Goal: Communication & Community: Participate in discussion

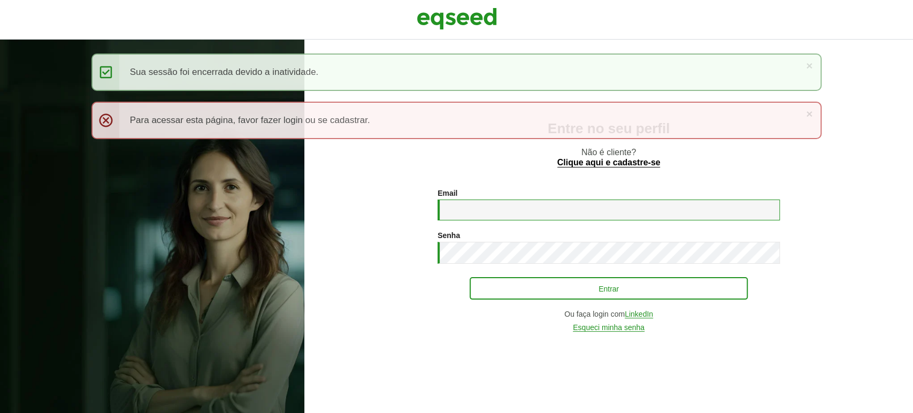
type input "**********"
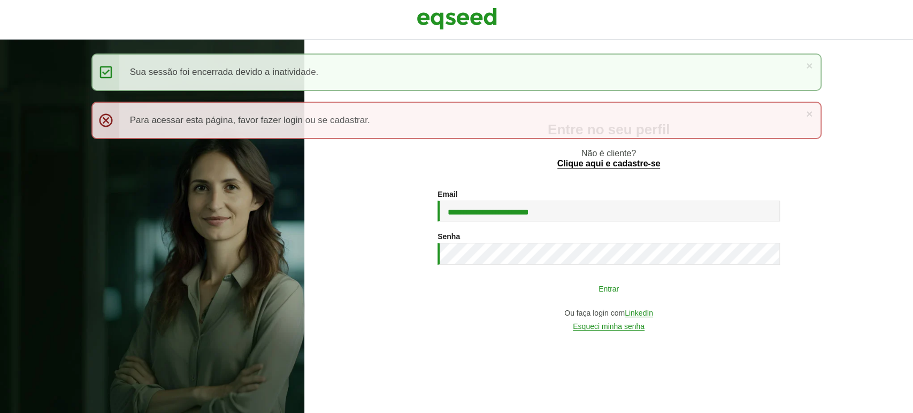
click at [632, 284] on button "Entrar" at bounding box center [609, 288] width 278 height 20
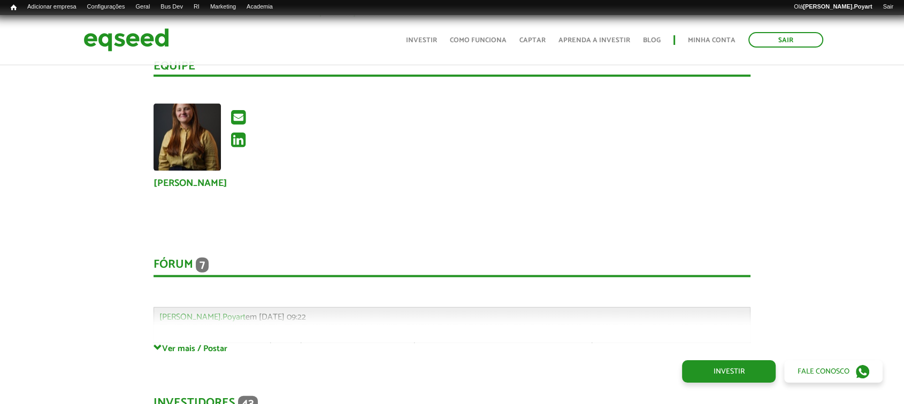
scroll to position [2555, 0]
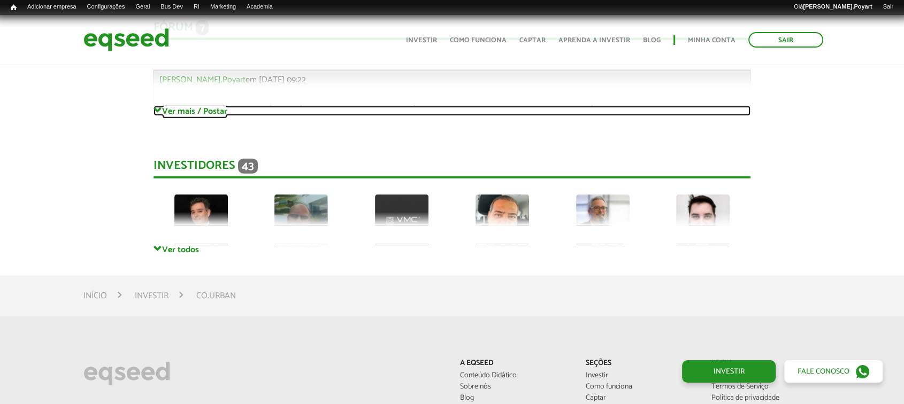
click at [176, 106] on link "Ver mais / Postar" at bounding box center [451, 111] width 597 height 10
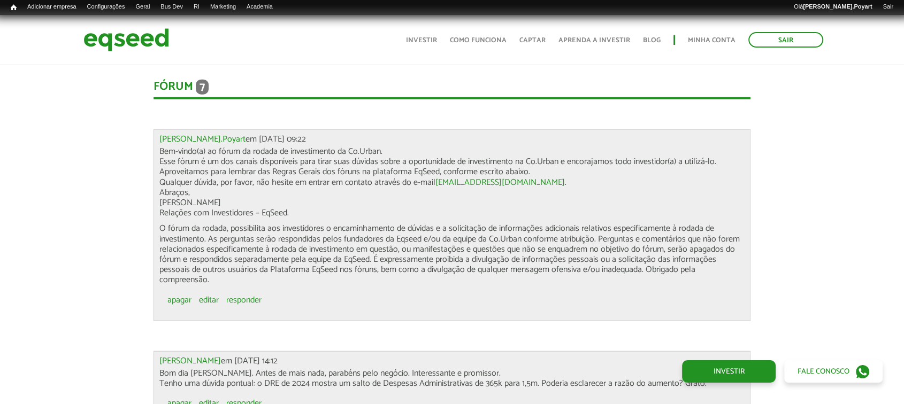
scroll to position [2436, 0]
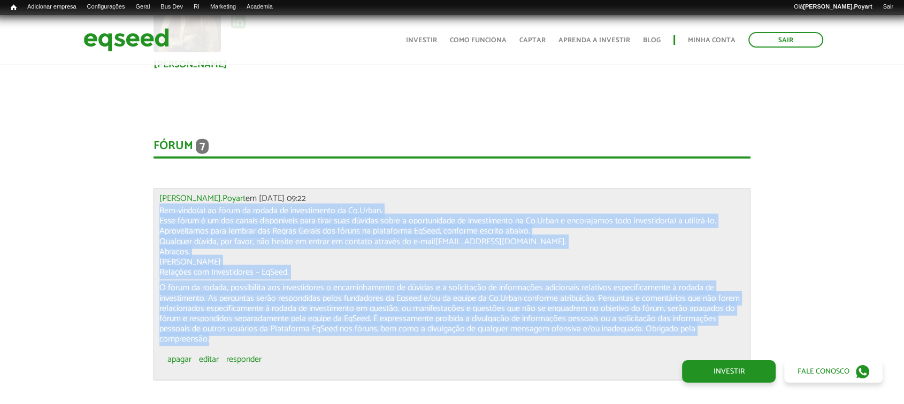
drag, startPoint x: 162, startPoint y: 196, endPoint x: 482, endPoint y: 329, distance: 347.6
click at [482, 329] on div "Bem-vindo(a) ao fórum da rodada de investimento da Co.Urban. Esse fórum é um do…" at bounding box center [452, 275] width 586 height 139
copy div "Bem-vindo(a) ao fórum da rodada de investimento da Co.Urban. Esse fórum é um do…"
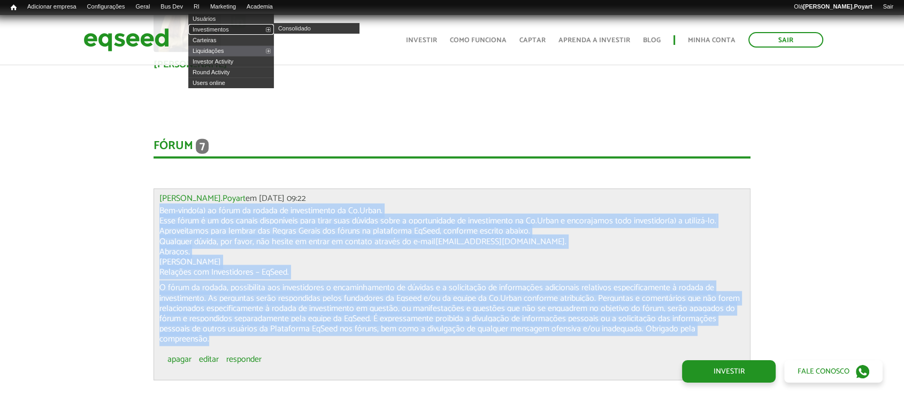
click at [217, 27] on link "Investimentos" at bounding box center [231, 29] width 86 height 11
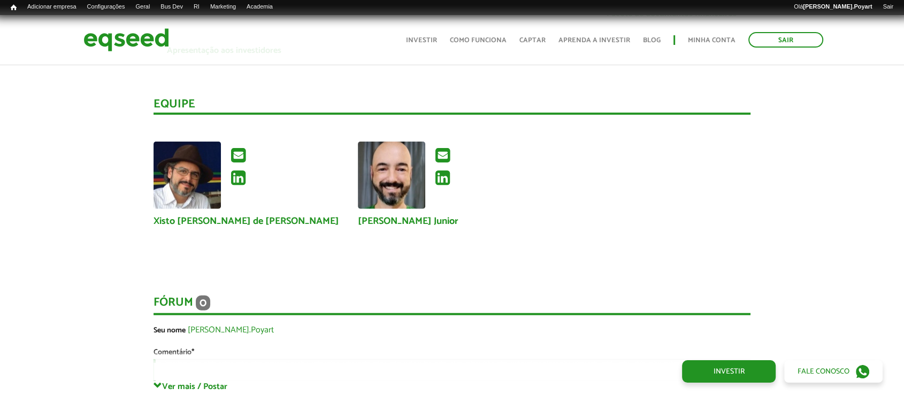
scroll to position [2911, 0]
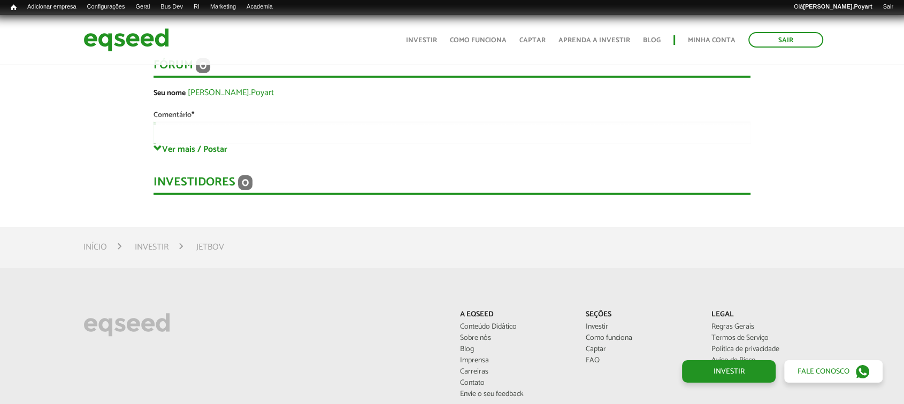
click at [180, 113] on div "**********" at bounding box center [451, 90] width 597 height 107
click at [167, 122] on div "**********" at bounding box center [451, 90] width 597 height 107
drag, startPoint x: 170, startPoint y: 116, endPoint x: 166, endPoint y: 134, distance: 19.0
click at [167, 120] on div "**********" at bounding box center [451, 90] width 597 height 107
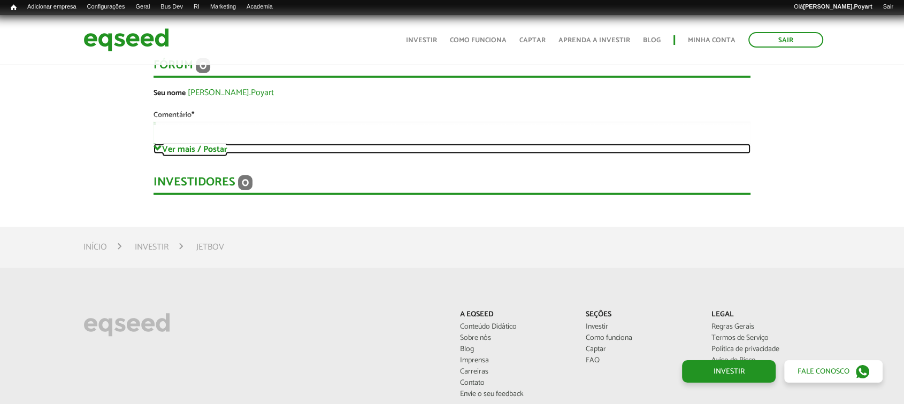
click at [167, 149] on link "Ver mais / Postar" at bounding box center [451, 149] width 597 height 10
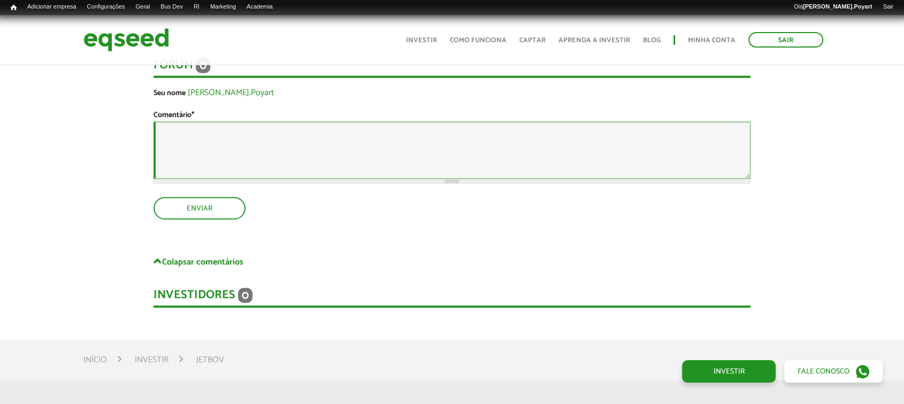
click at [171, 134] on textarea "Comentário *" at bounding box center [451, 150] width 597 height 57
paste textarea "**********"
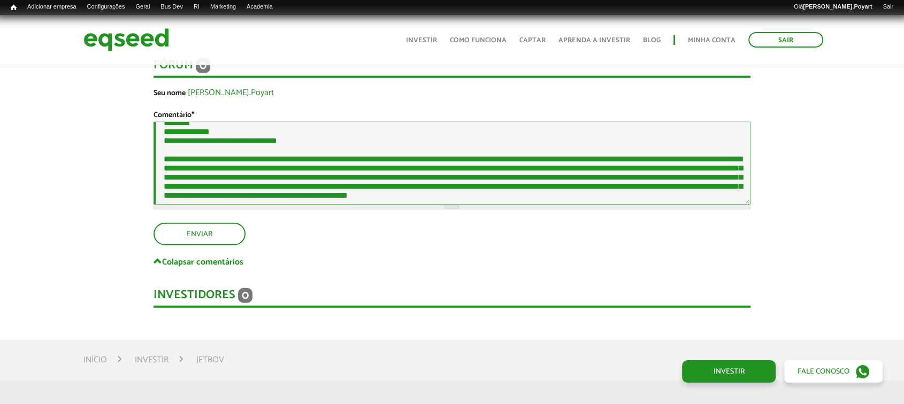
scroll to position [0, 0]
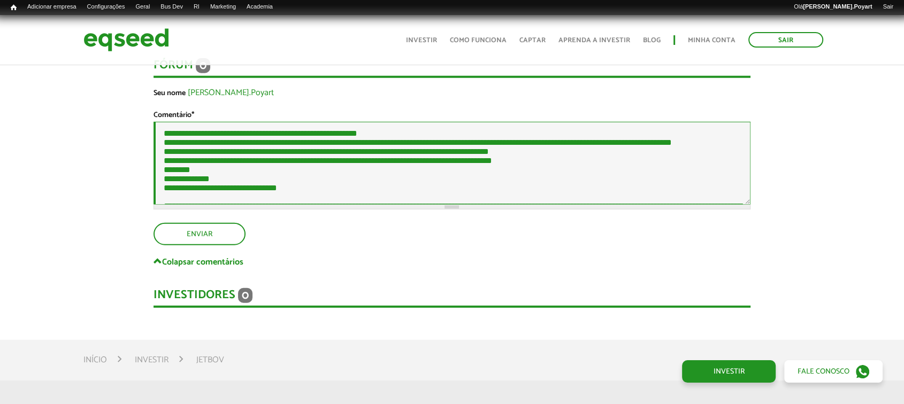
click at [385, 134] on textarea "Comentário *" at bounding box center [451, 163] width 597 height 83
drag, startPoint x: 564, startPoint y: 149, endPoint x: 532, endPoint y: 151, distance: 32.7
click at [532, 150] on textarea "Comentário *" at bounding box center [451, 163] width 597 height 83
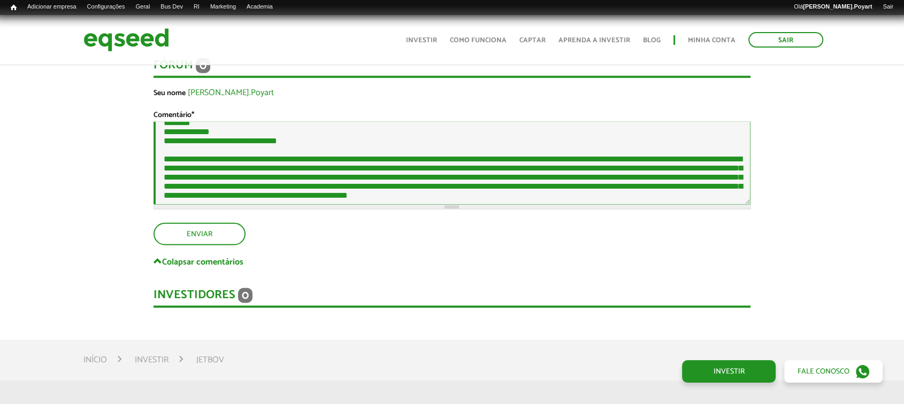
scroll to position [119, 0]
click at [524, 144] on textarea "Comentário *" at bounding box center [451, 163] width 597 height 83
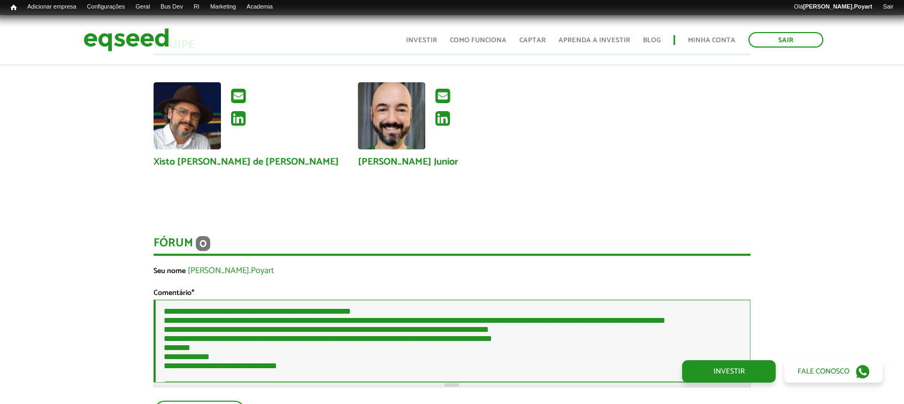
scroll to position [2911, 0]
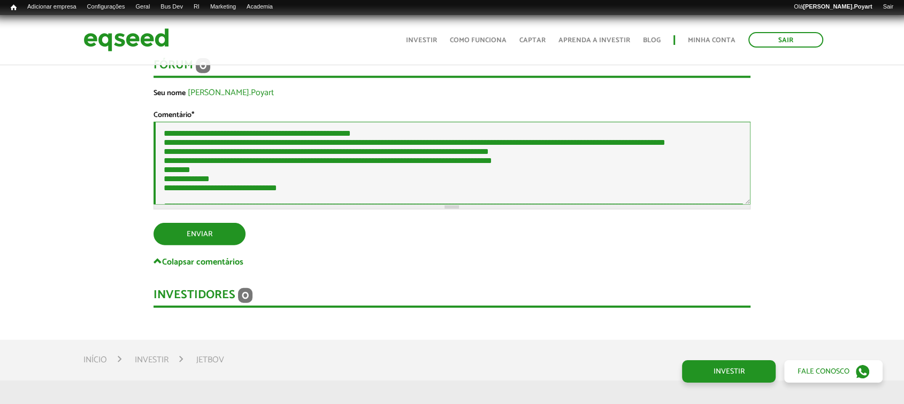
type textarea "**********"
click at [205, 233] on button "Enviar" at bounding box center [198, 233] width 90 height 20
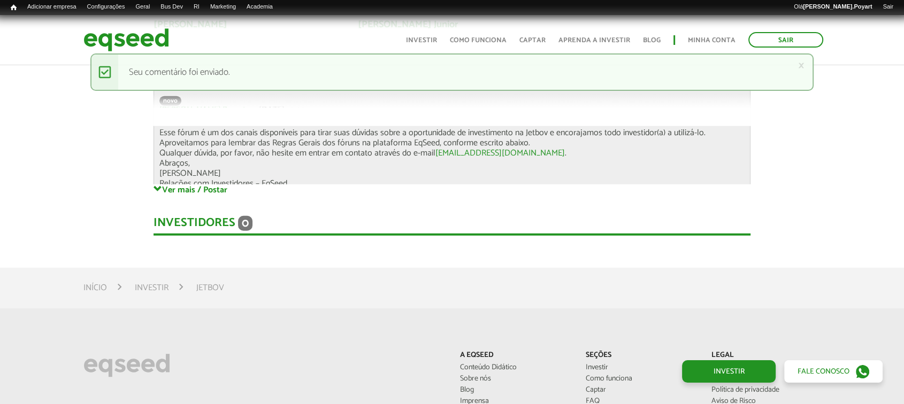
scroll to position [1212, 0]
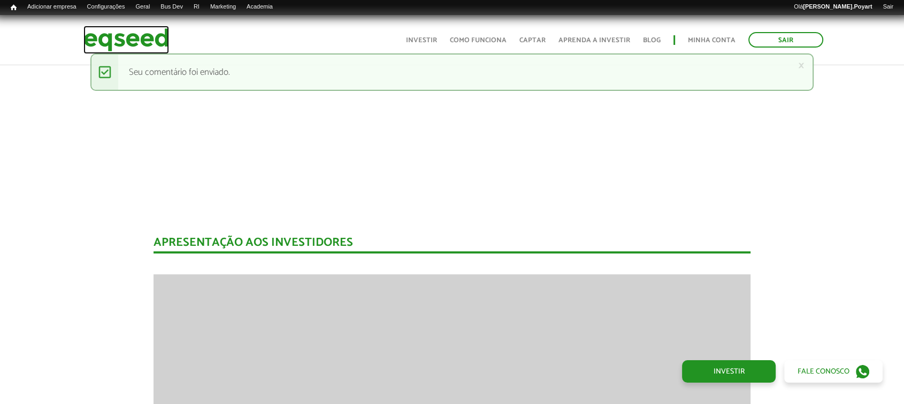
click at [124, 40] on img at bounding box center [126, 40] width 86 height 28
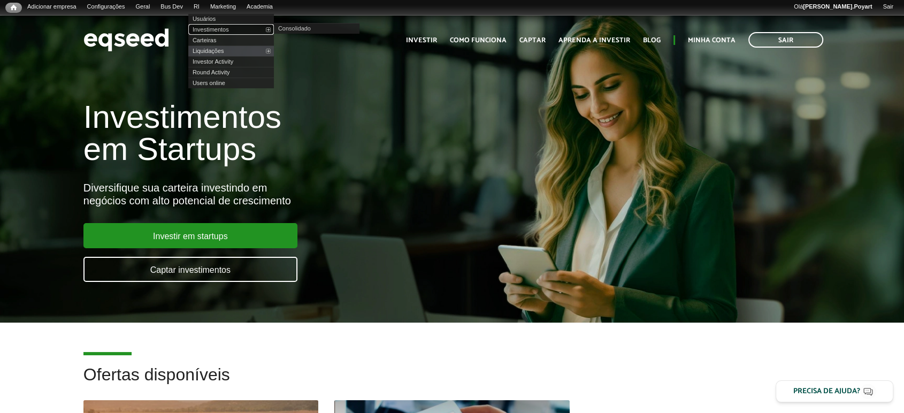
click at [213, 27] on link "Investimentos" at bounding box center [231, 29] width 86 height 11
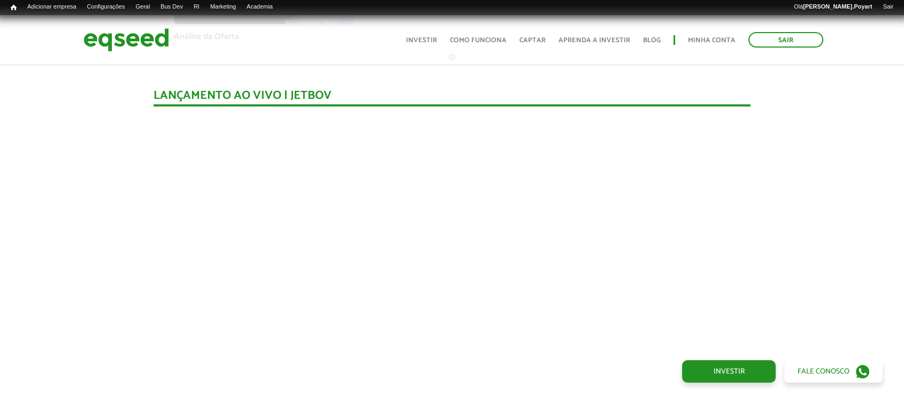
scroll to position [1094, 0]
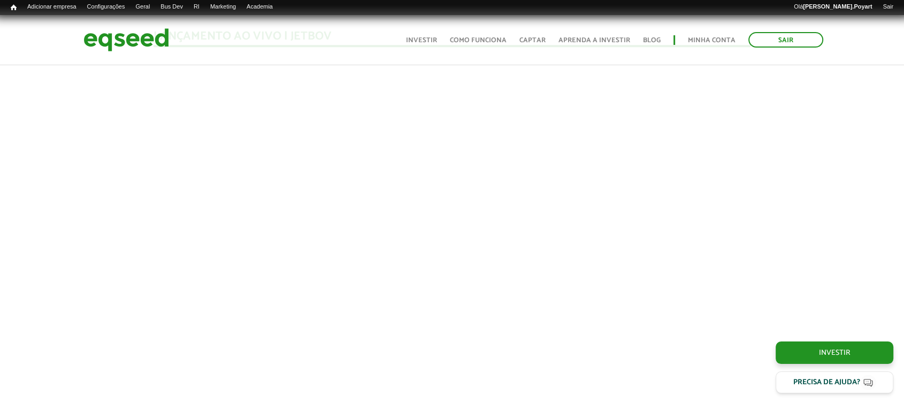
scroll to position [1094, 0]
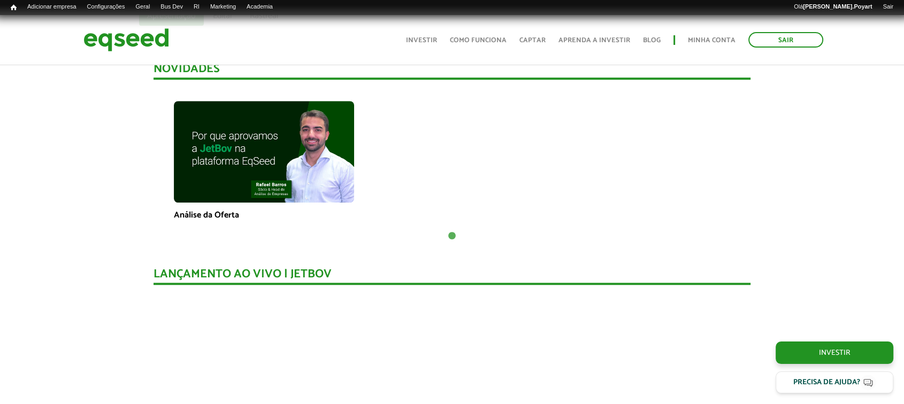
scroll to position [1034, 0]
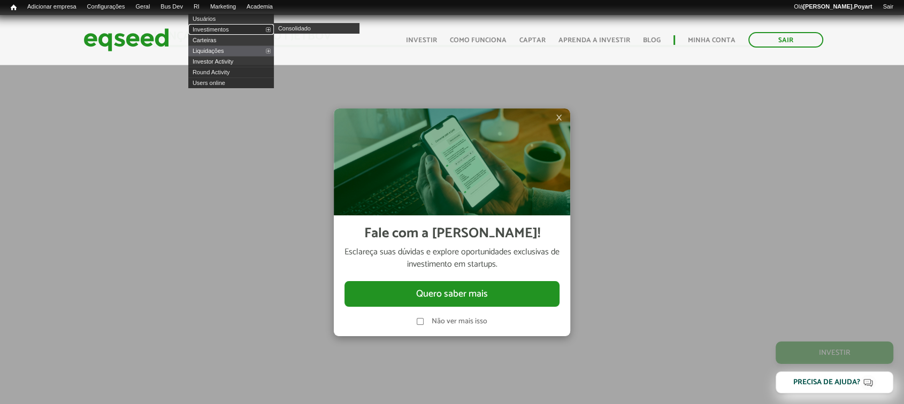
click at [205, 30] on link "Investimentos" at bounding box center [231, 29] width 86 height 11
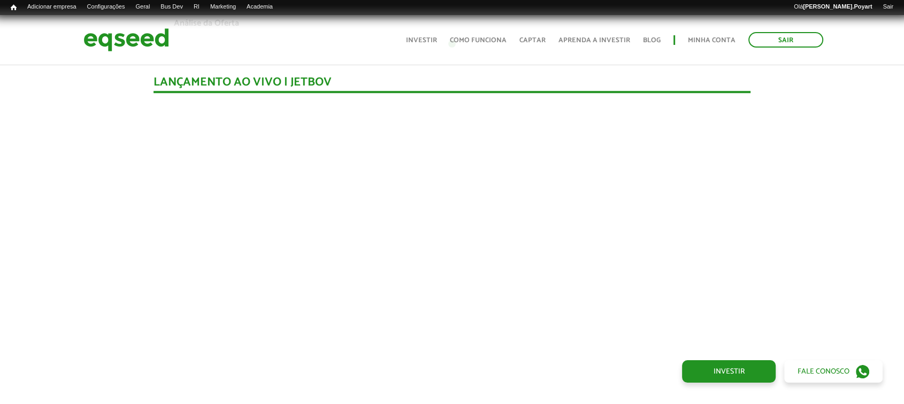
scroll to position [1212, 0]
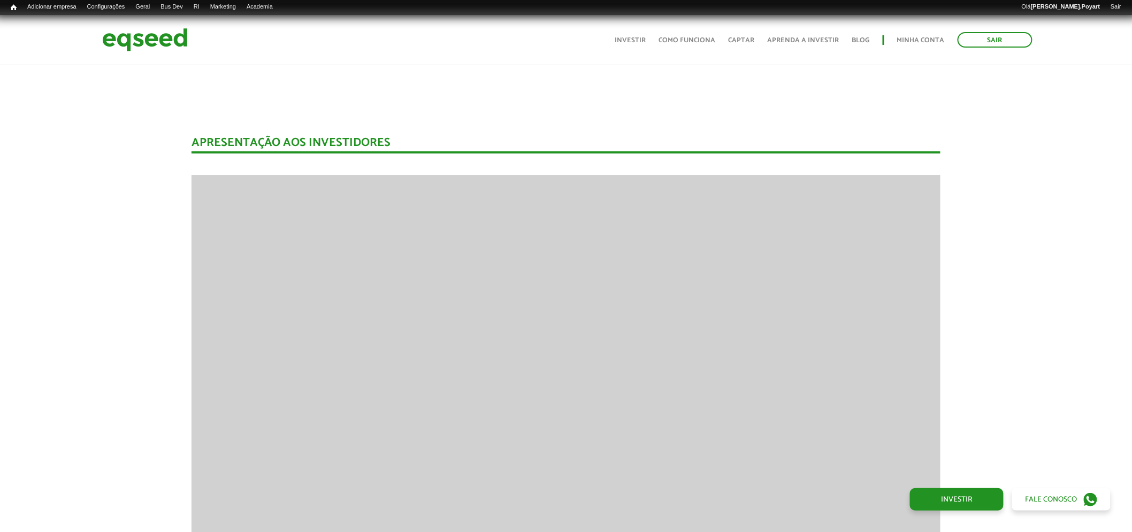
scroll to position [1664, 0]
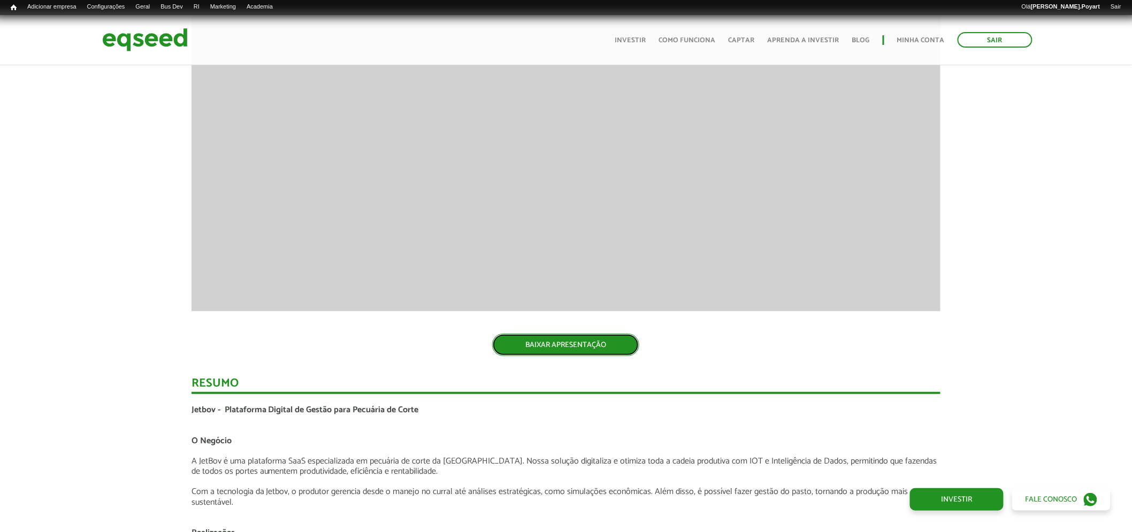
click at [563, 345] on link "BAIXAR APRESENTAÇÃO" at bounding box center [565, 345] width 147 height 22
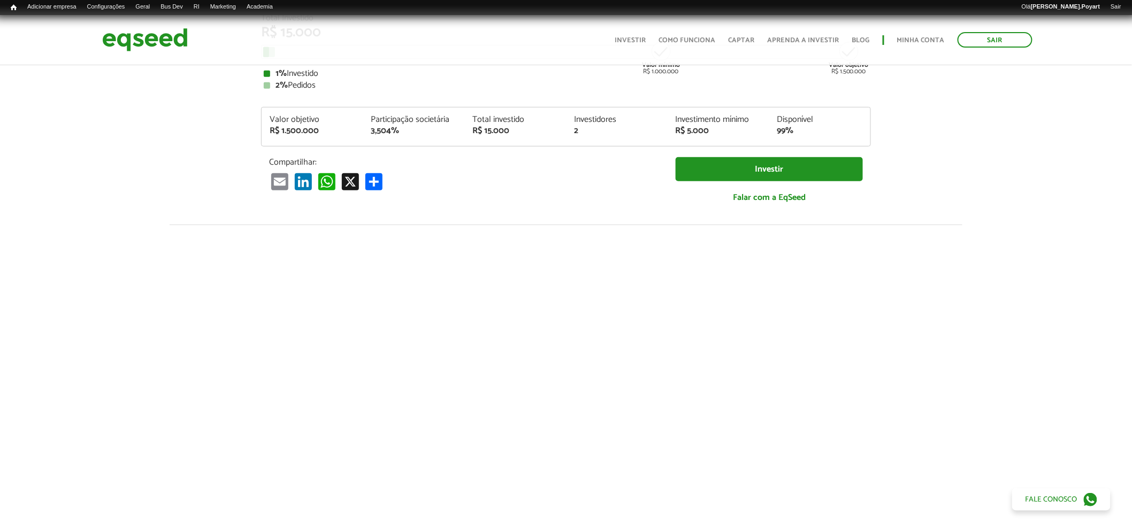
scroll to position [0, 0]
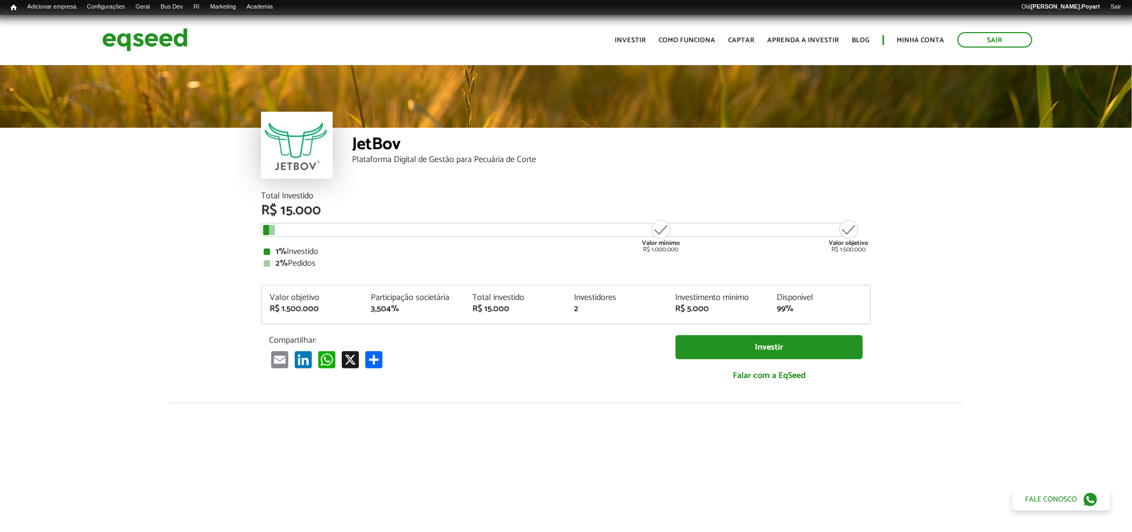
click at [376, 145] on div "JetBov" at bounding box center [611, 146] width 519 height 20
click at [319, 144] on div at bounding box center [297, 145] width 72 height 67
click at [295, 149] on div at bounding box center [297, 145] width 72 height 67
click at [372, 146] on div "JetBov" at bounding box center [611, 146] width 519 height 20
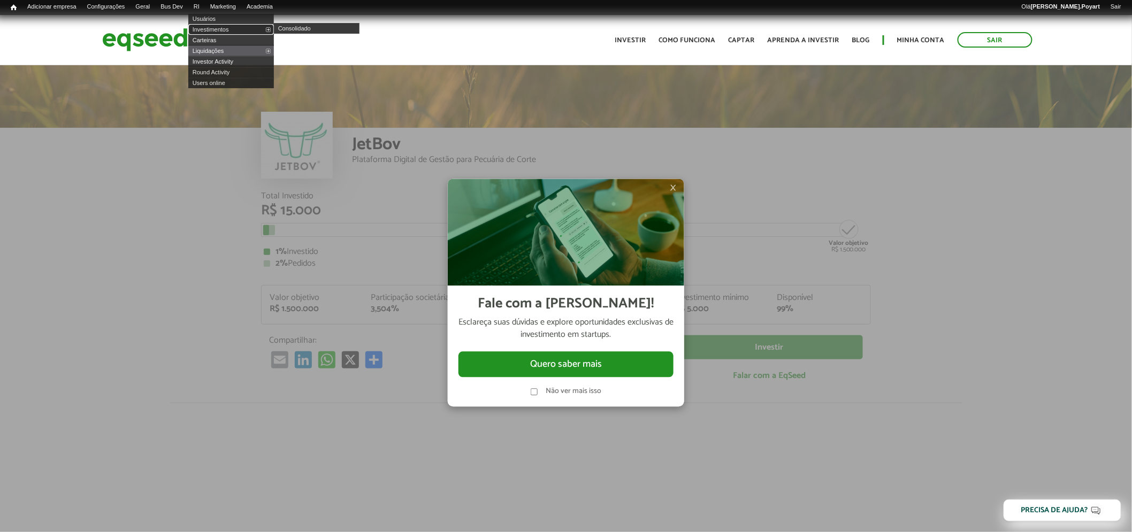
click at [218, 30] on link "Investimentos" at bounding box center [231, 29] width 86 height 11
